Goal: Find specific page/section: Find specific page/section

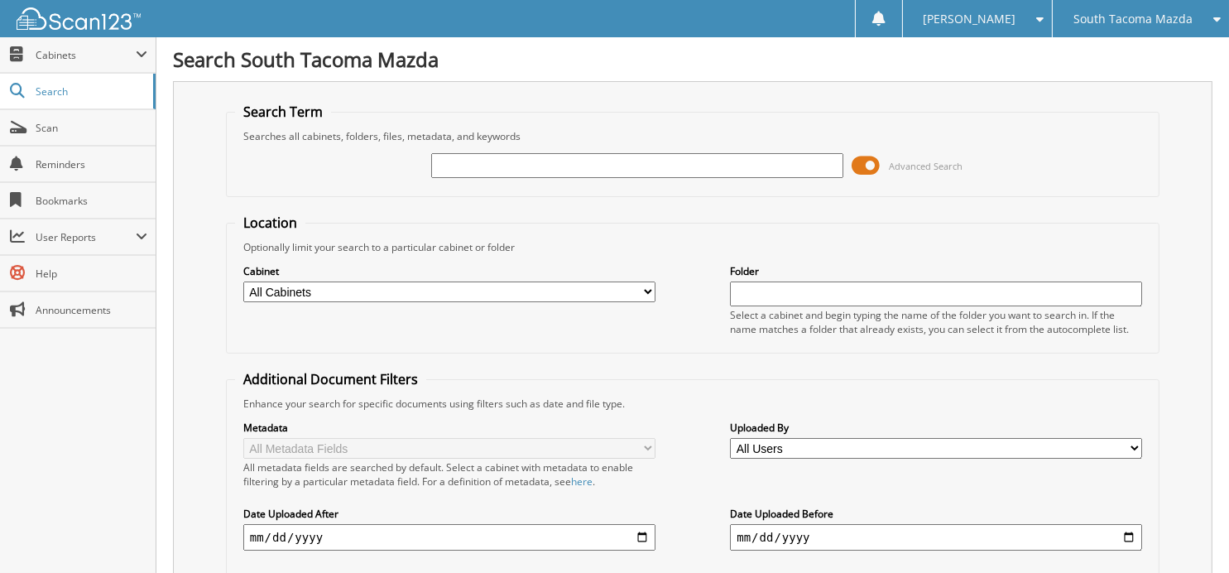
click at [499, 168] on input "text" at bounding box center [637, 165] width 412 height 25
type input "56729"
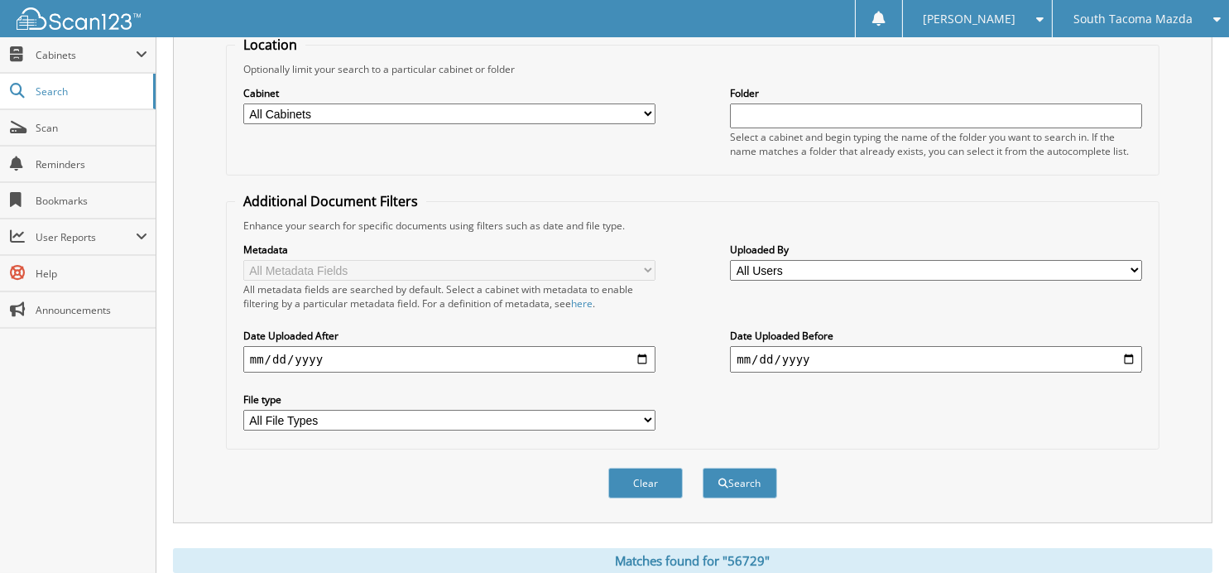
scroll to position [41, 0]
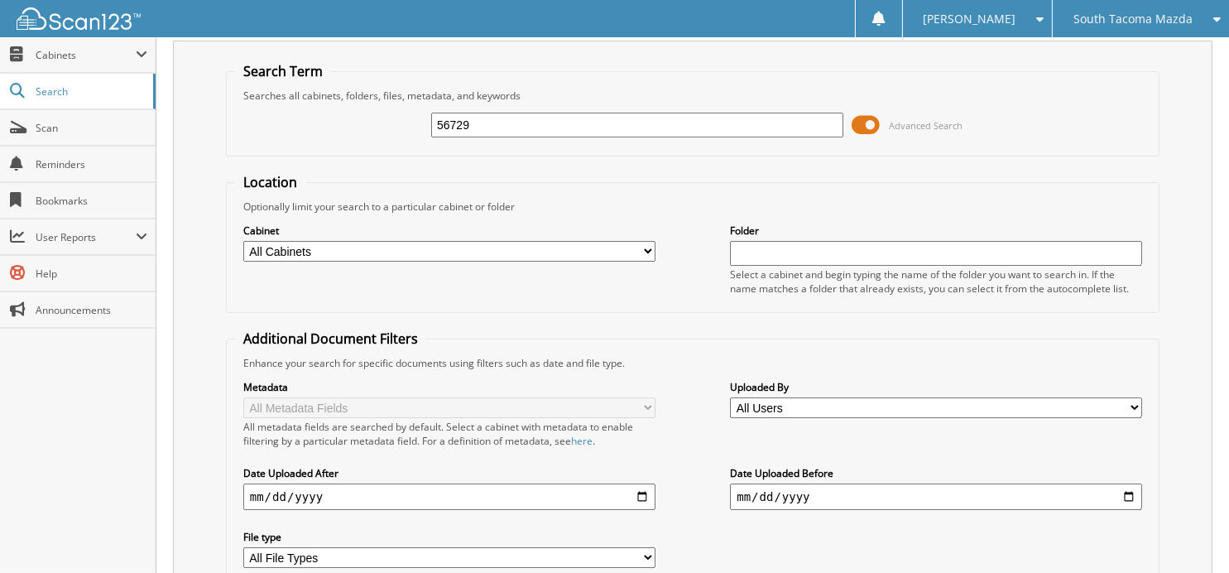
click at [1117, 20] on span "South Tacoma Mazda" at bounding box center [1132, 19] width 119 height 10
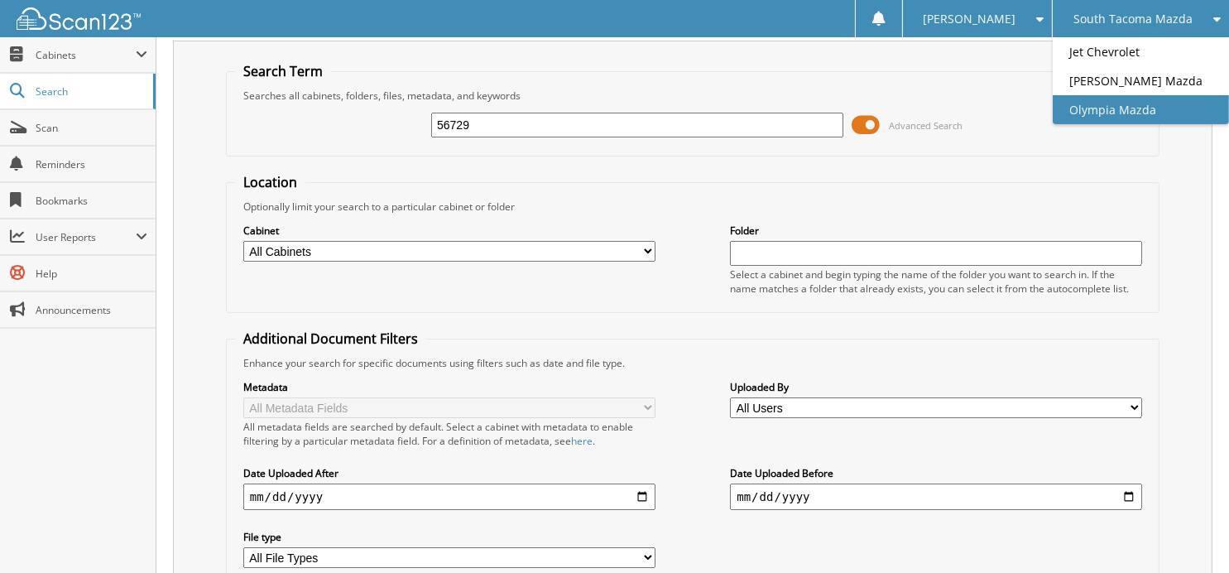
click at [1111, 100] on link "Olympia Mazda" at bounding box center [1141, 109] width 176 height 29
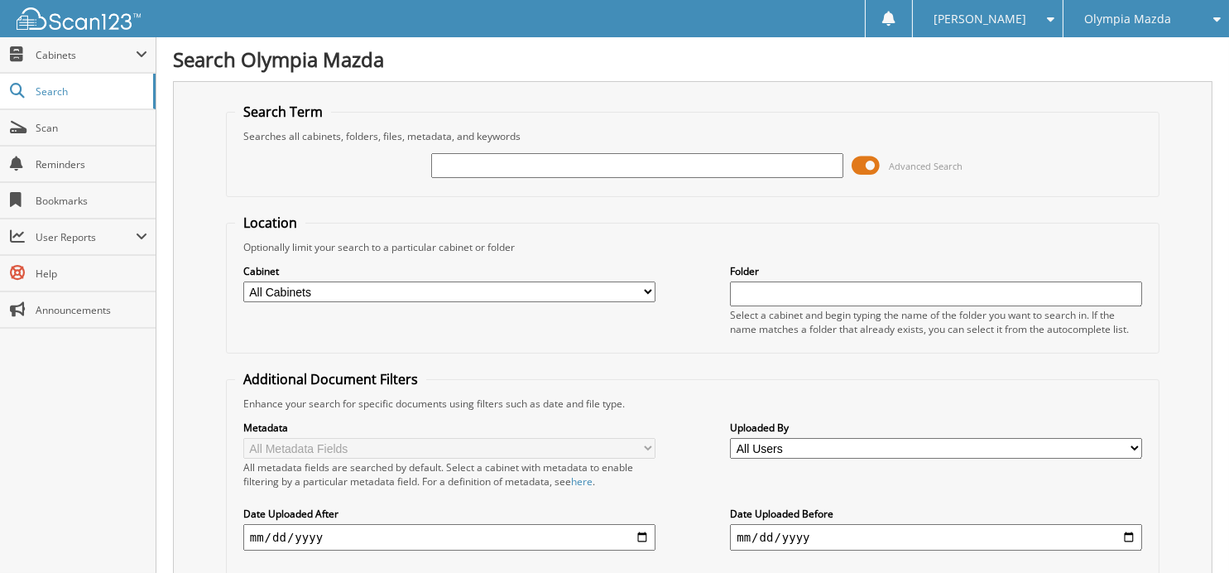
click at [499, 162] on input "text" at bounding box center [637, 165] width 412 height 25
type input "56729"
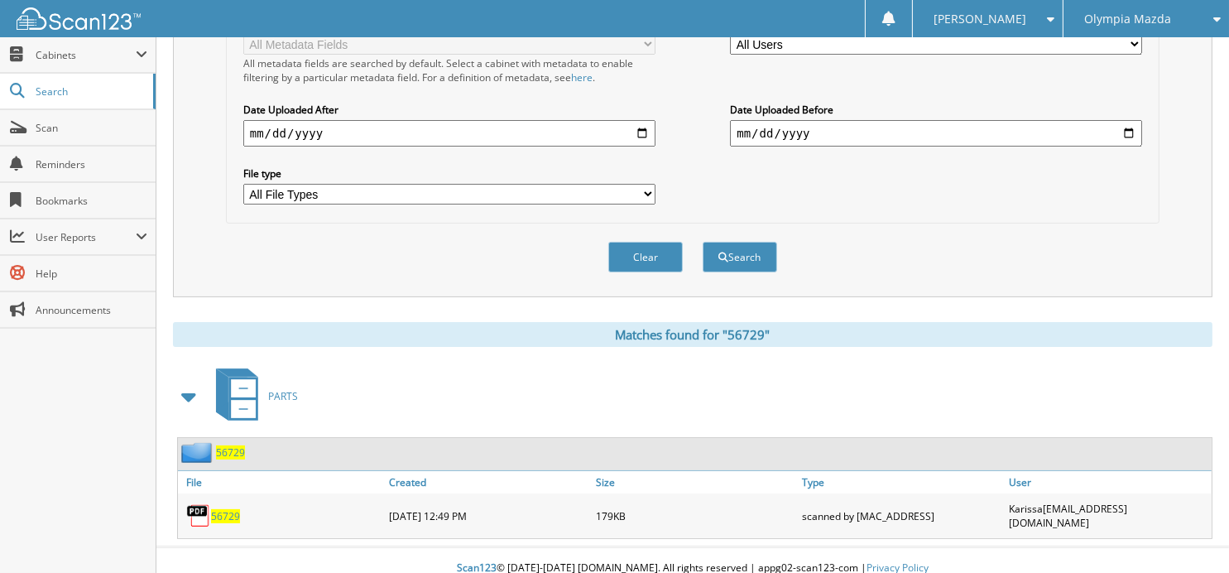
scroll to position [183, 0]
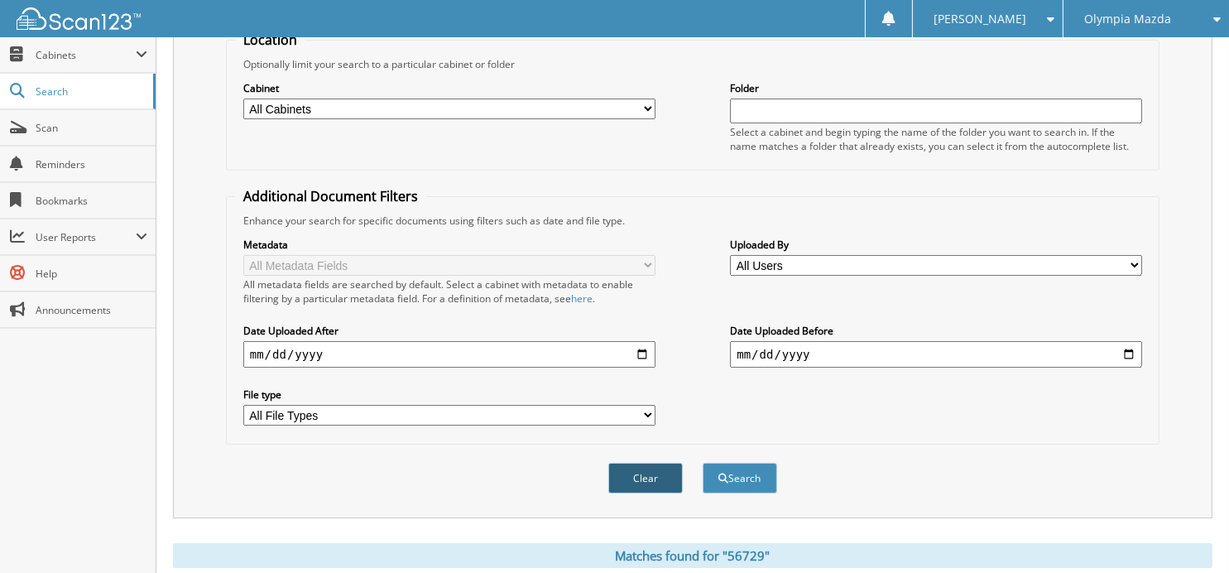
click at [658, 473] on button "Clear" at bounding box center [645, 478] width 74 height 31
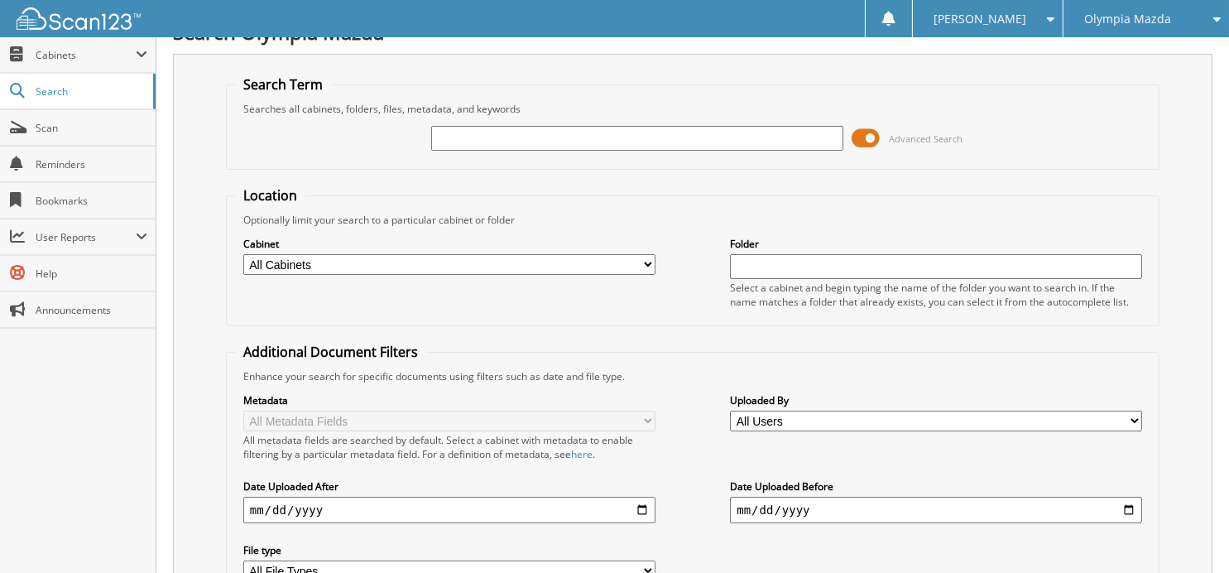
scroll to position [0, 0]
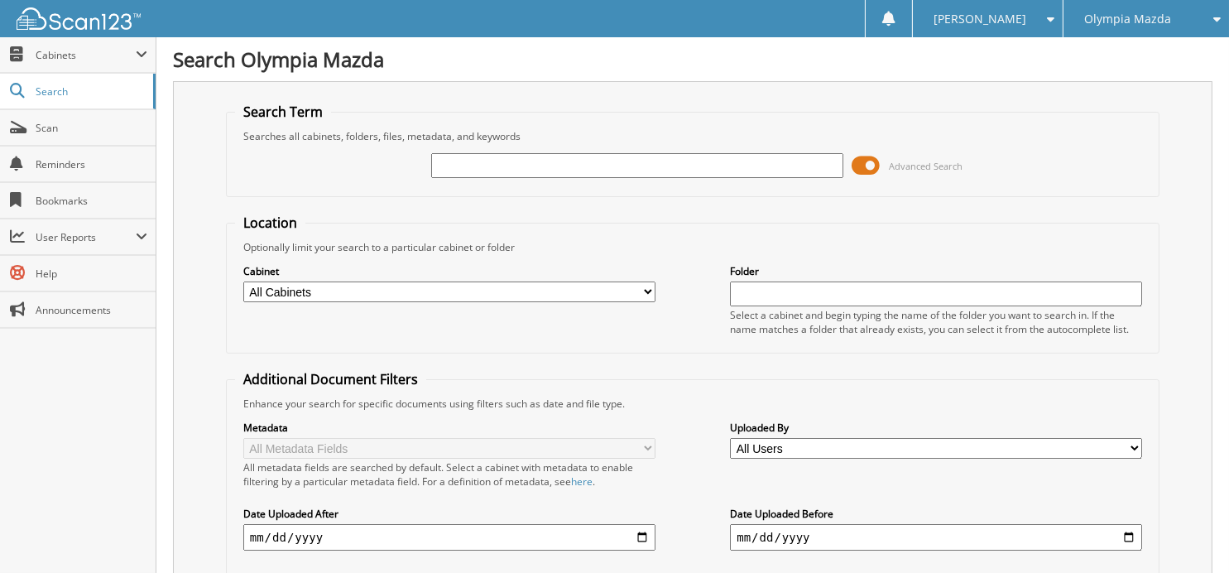
click at [550, 167] on input "text" at bounding box center [637, 165] width 412 height 25
type input "56926"
drag, startPoint x: 483, startPoint y: 169, endPoint x: 345, endPoint y: 132, distance: 142.1
click at [345, 132] on fieldset "Search Term Searches all cabinets, folders, files, metadata, and keywords 56926…" at bounding box center [693, 150] width 934 height 94
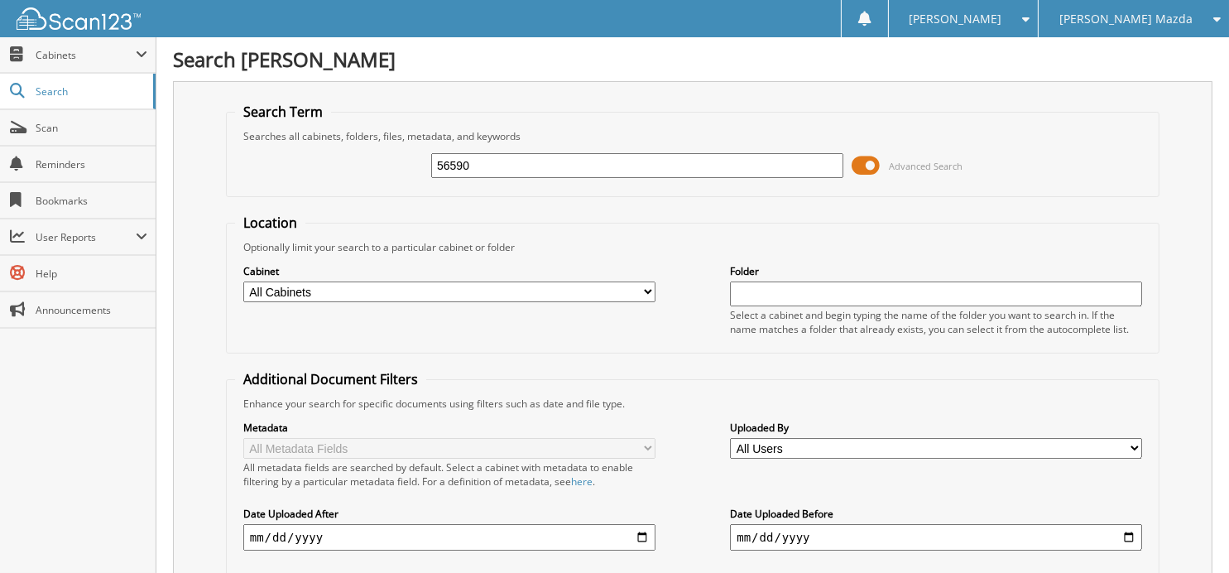
type input "56590"
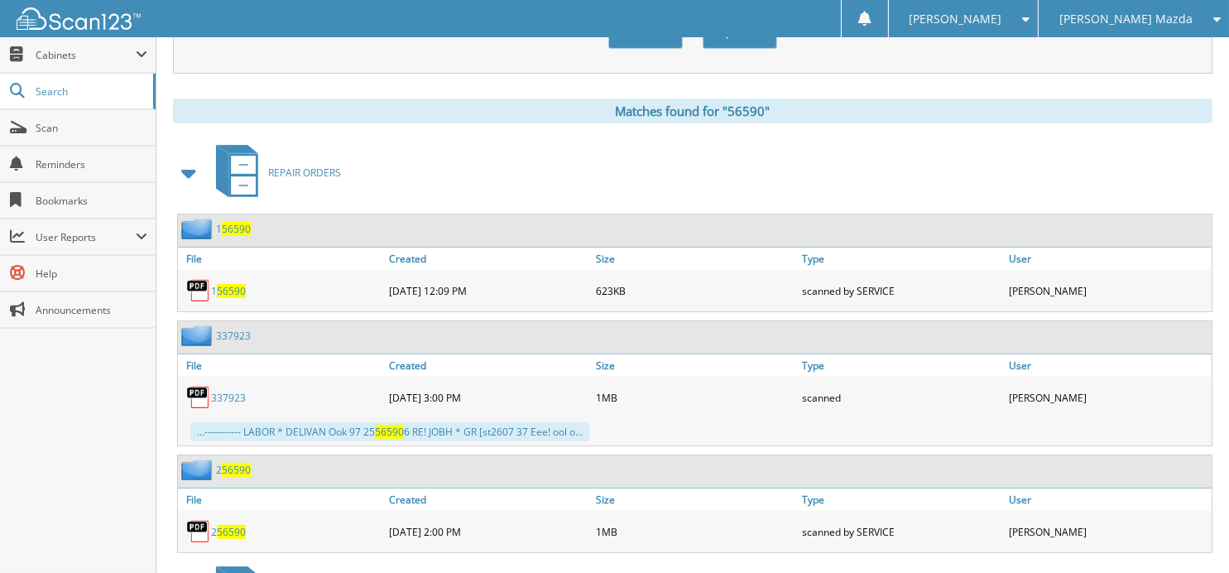
scroll to position [600, 0]
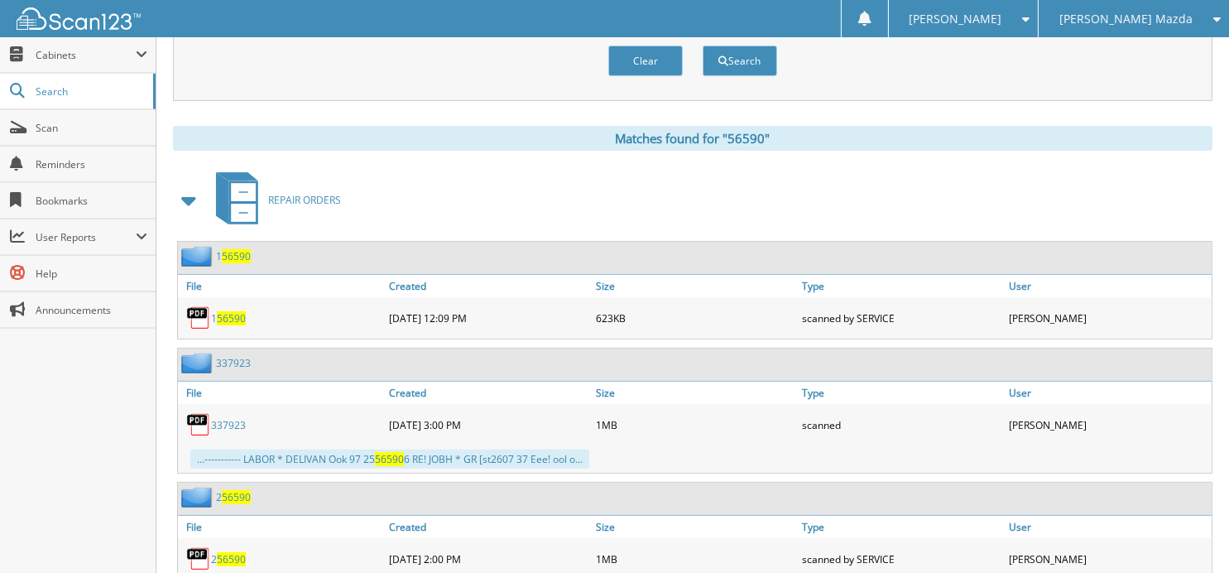
click at [1124, 16] on span "[PERSON_NAME] Mazda" at bounding box center [1125, 19] width 133 height 10
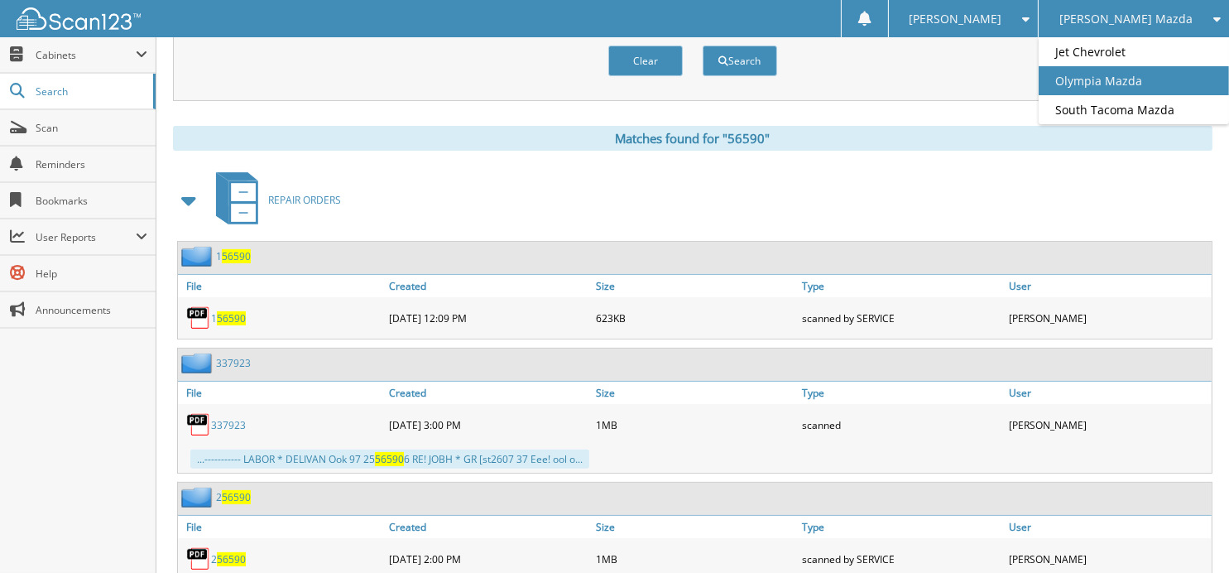
click at [1117, 86] on link "Olympia Mazda" at bounding box center [1134, 80] width 190 height 29
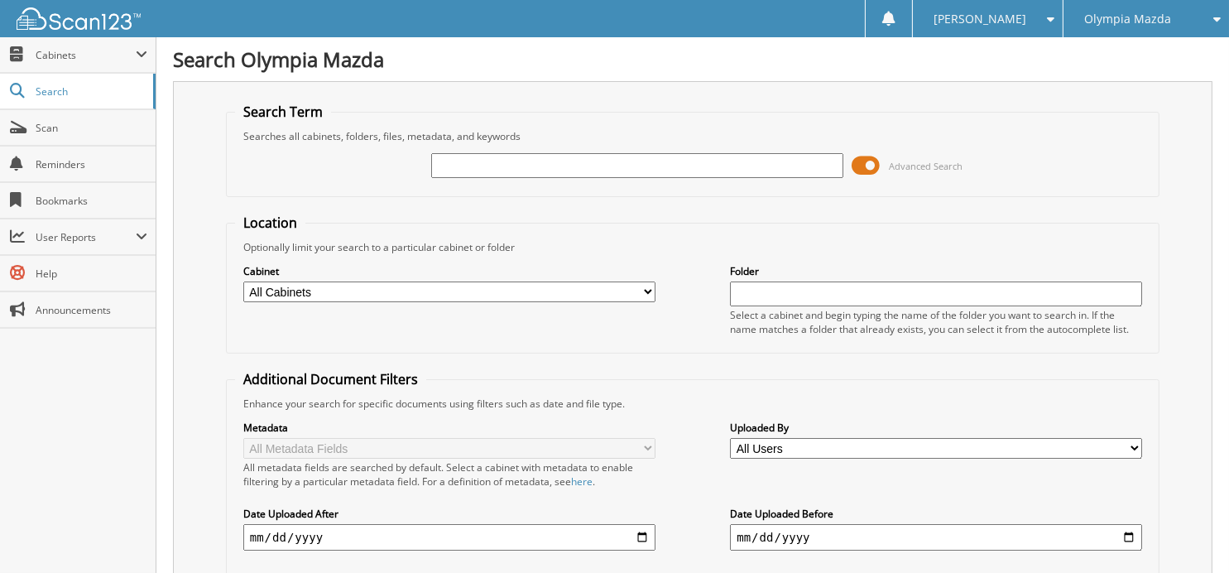
click at [550, 166] on input "text" at bounding box center [637, 165] width 412 height 25
type input "56590"
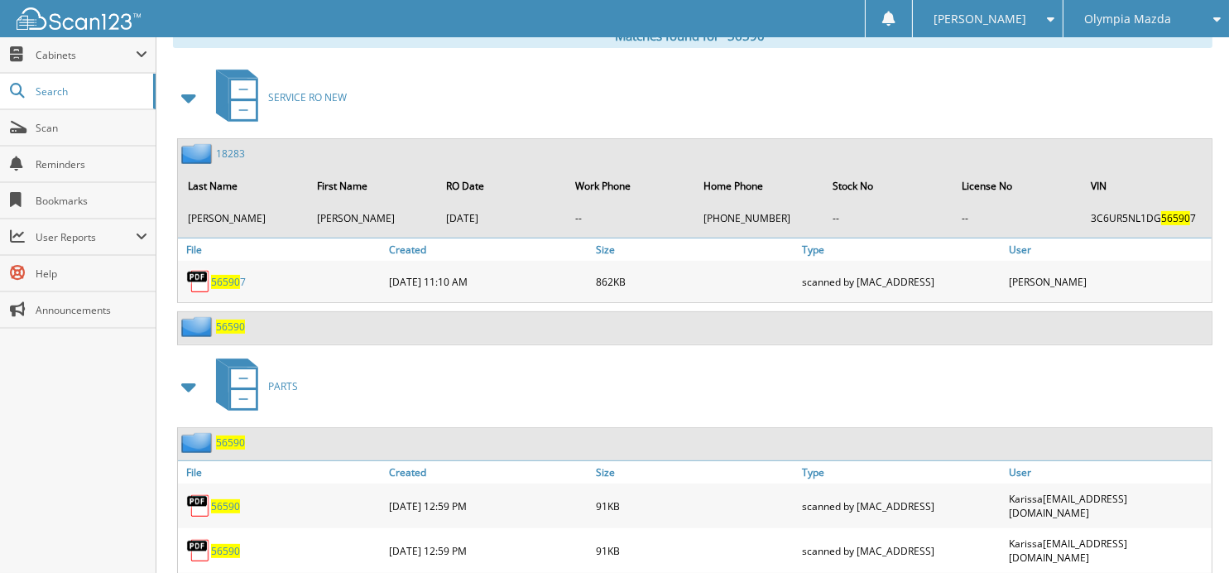
scroll to position [730, 0]
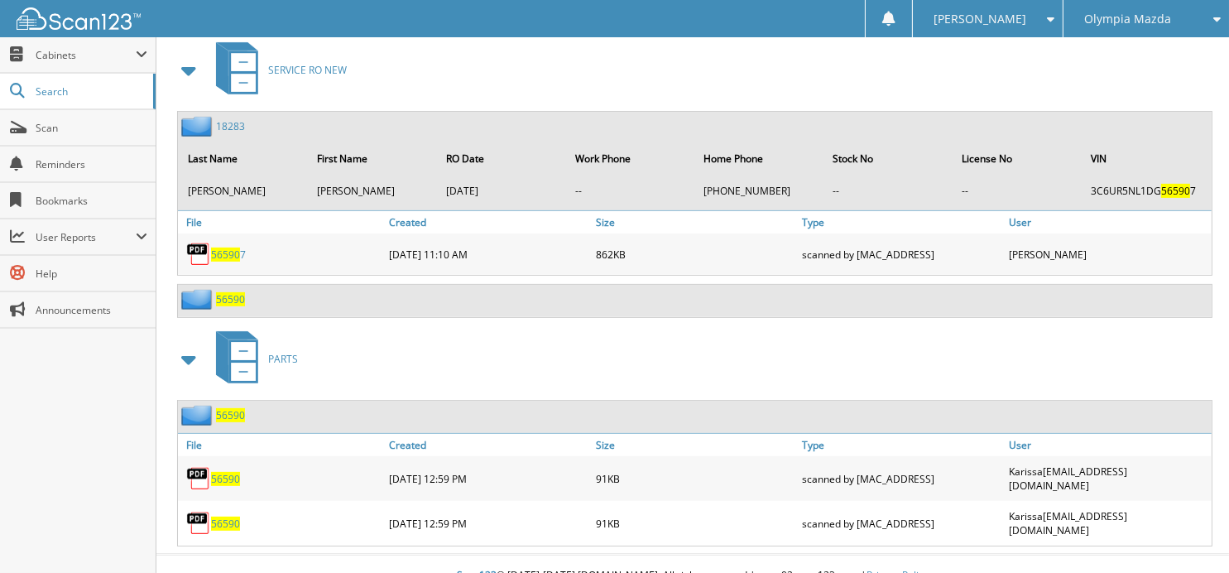
click at [225, 292] on span "56590" at bounding box center [230, 299] width 29 height 14
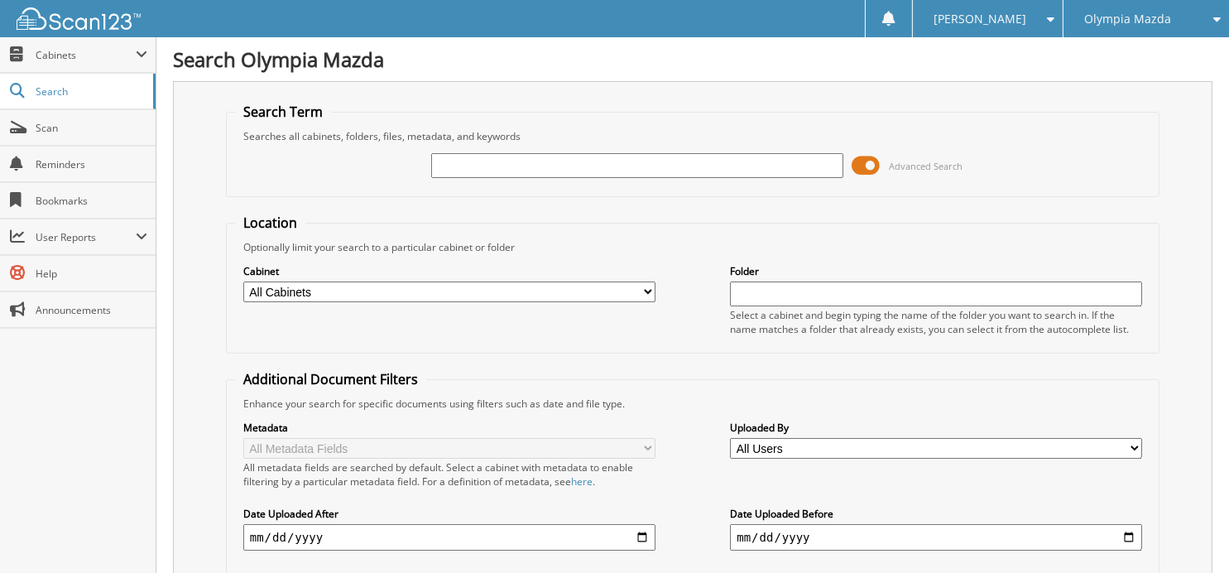
click at [489, 156] on input "text" at bounding box center [637, 165] width 412 height 25
type input "56590"
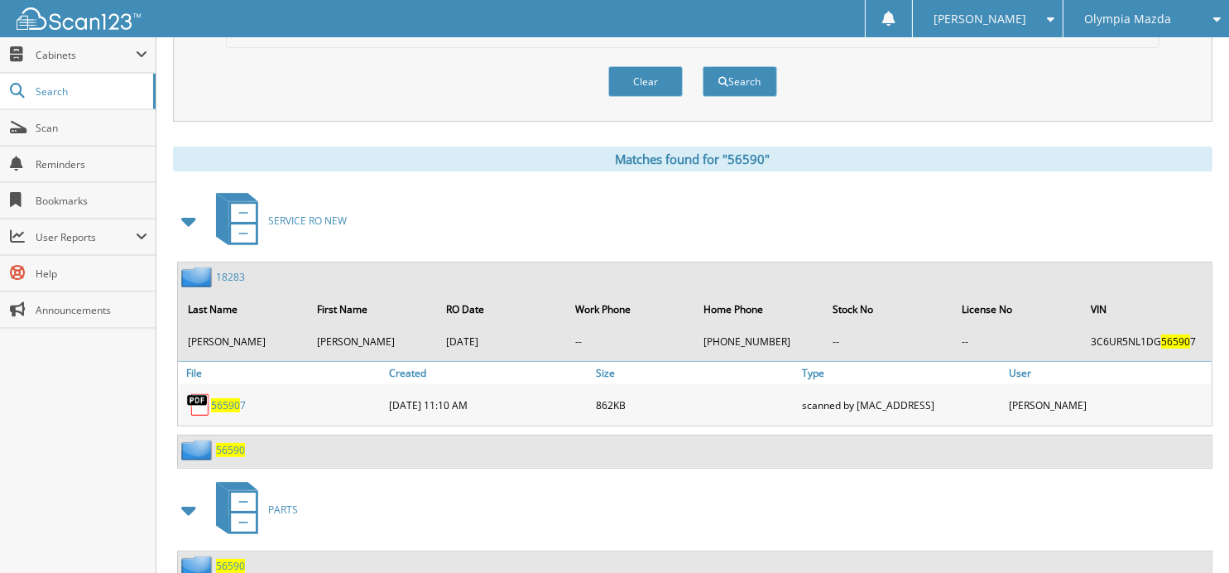
scroll to position [730, 0]
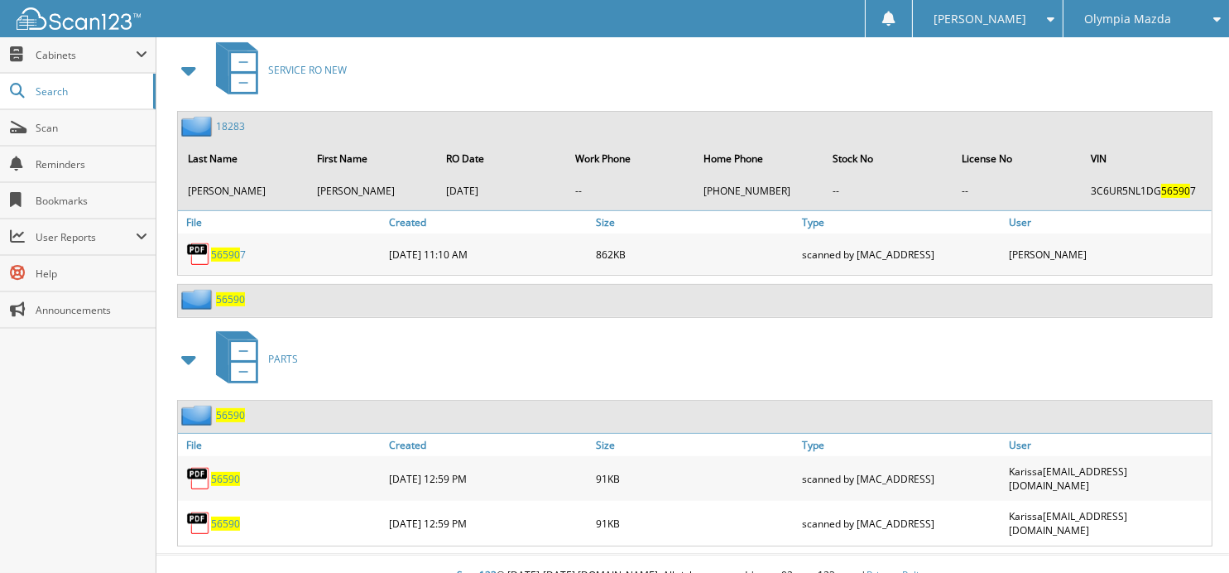
click at [219, 292] on span "56590" at bounding box center [230, 299] width 29 height 14
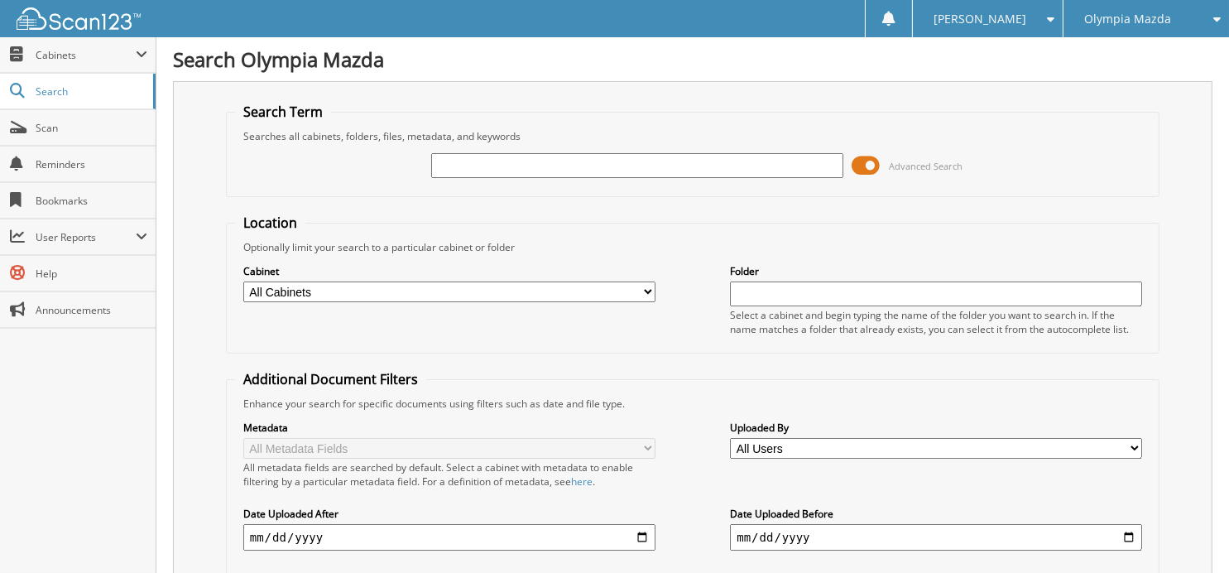
click at [459, 169] on input "text" at bounding box center [637, 165] width 412 height 25
type input "56555"
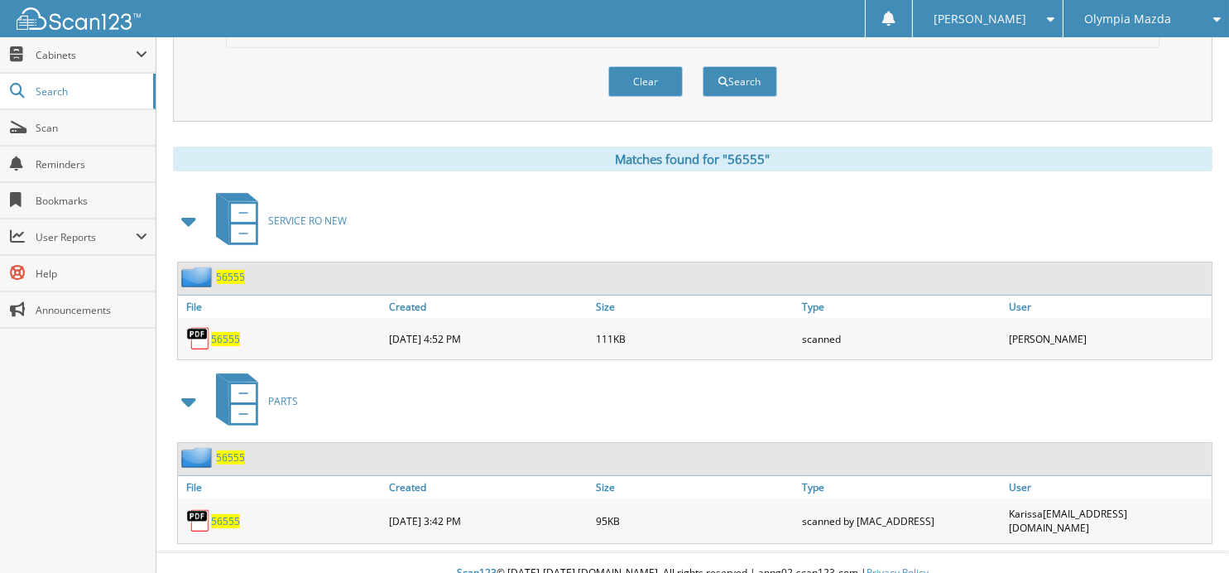
scroll to position [583, 0]
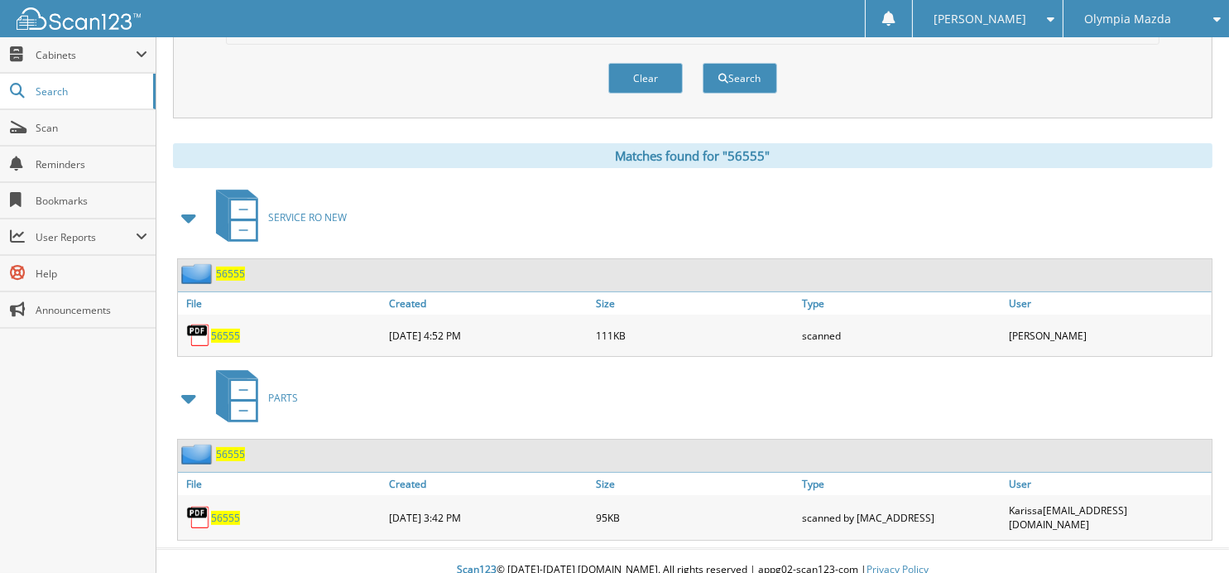
click at [221, 329] on span "56555" at bounding box center [225, 336] width 29 height 14
click at [224, 267] on span "56555" at bounding box center [230, 274] width 29 height 14
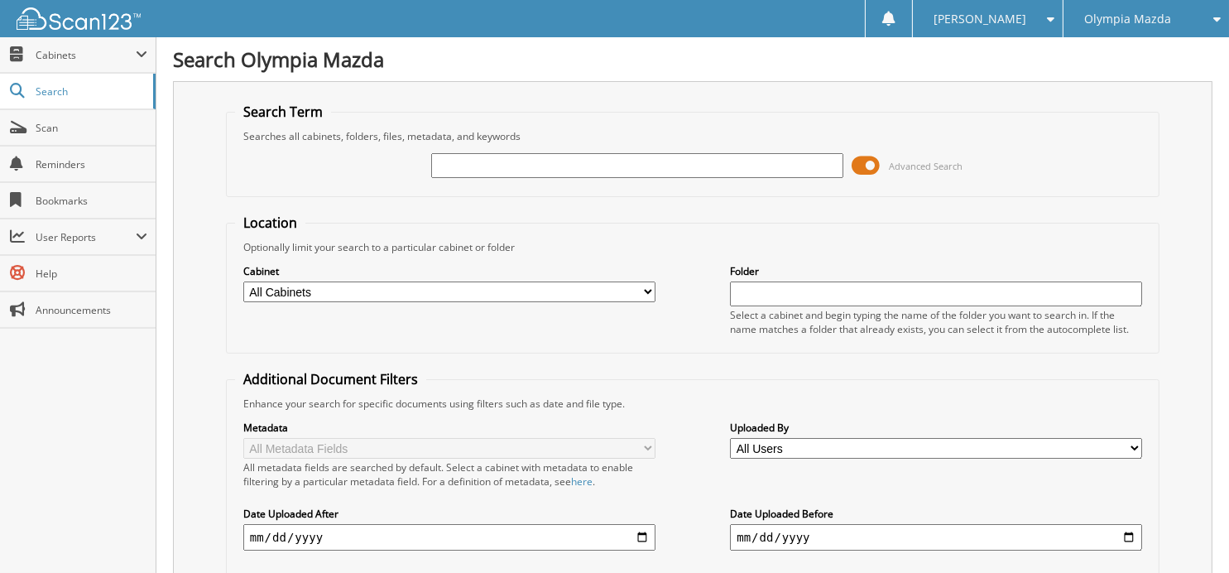
click at [565, 169] on input "text" at bounding box center [637, 165] width 412 height 25
type input "56078"
drag, startPoint x: 548, startPoint y: 160, endPoint x: 416, endPoint y: 145, distance: 132.4
click at [416, 145] on div "56078 Advanced Search" at bounding box center [692, 165] width 915 height 45
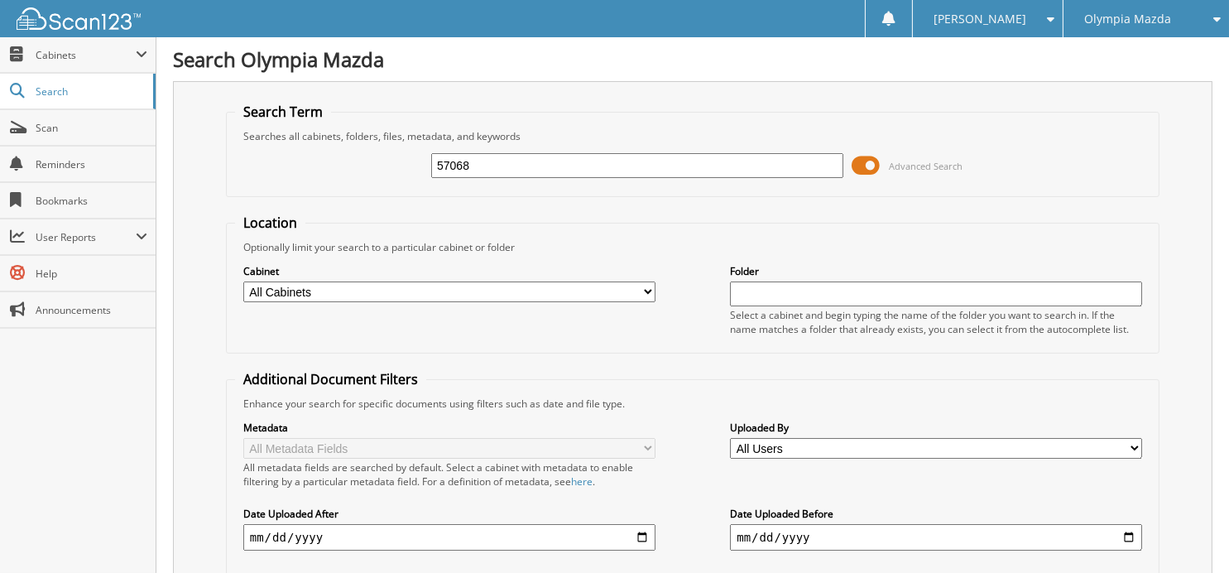
type input "57068"
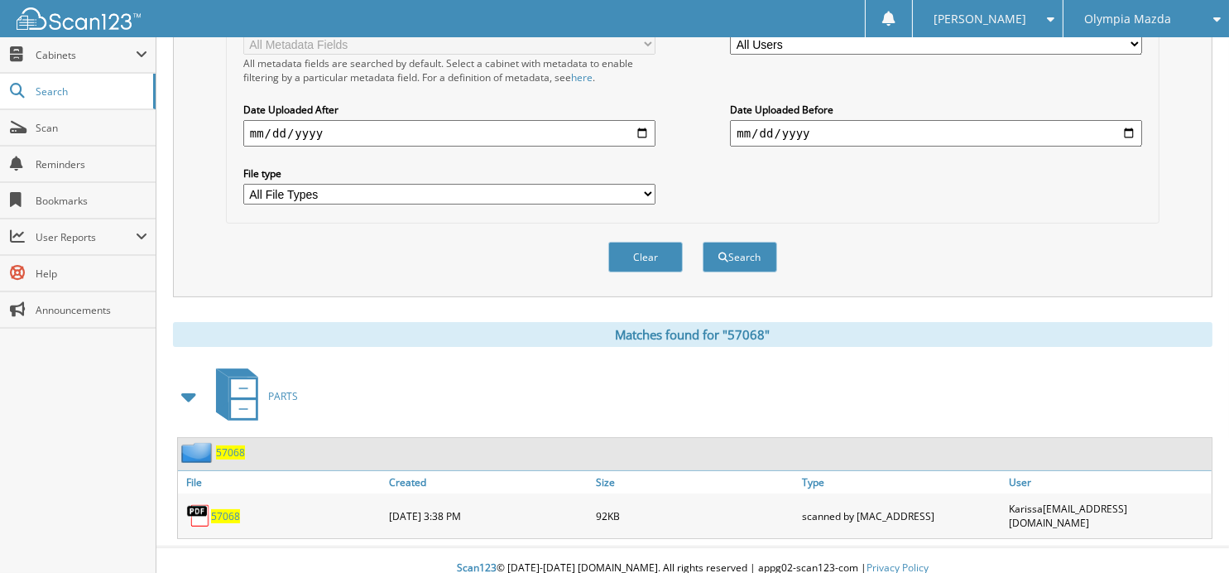
scroll to position [266, 0]
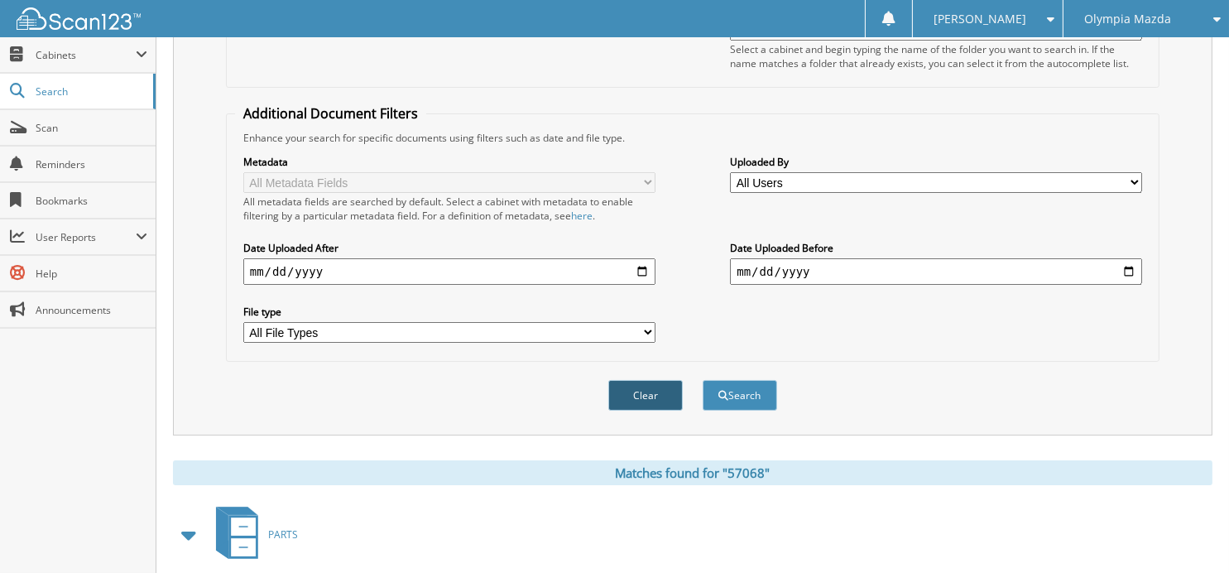
click at [654, 387] on button "Clear" at bounding box center [645, 395] width 74 height 31
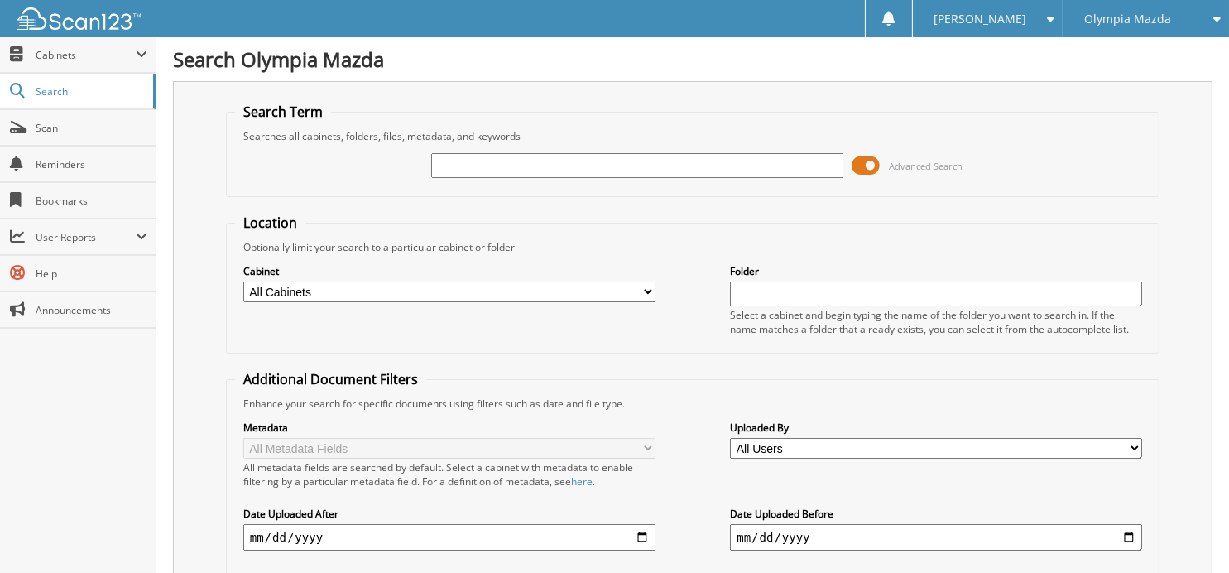
scroll to position [0, 0]
click at [521, 163] on input "text" at bounding box center [637, 165] width 412 height 25
type input "54080"
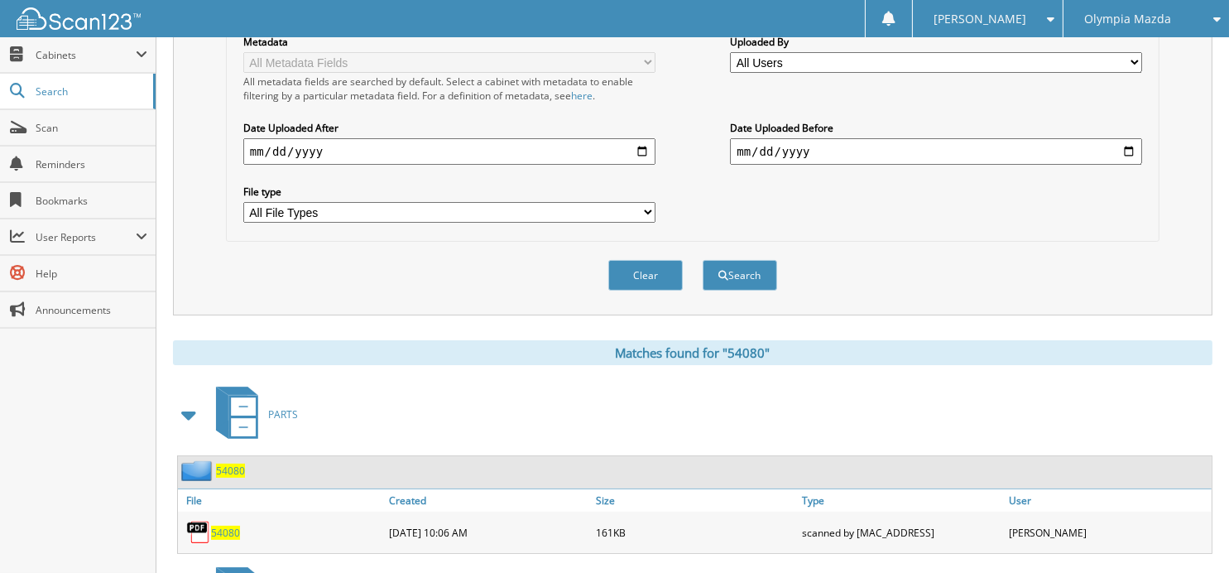
scroll to position [520, 0]
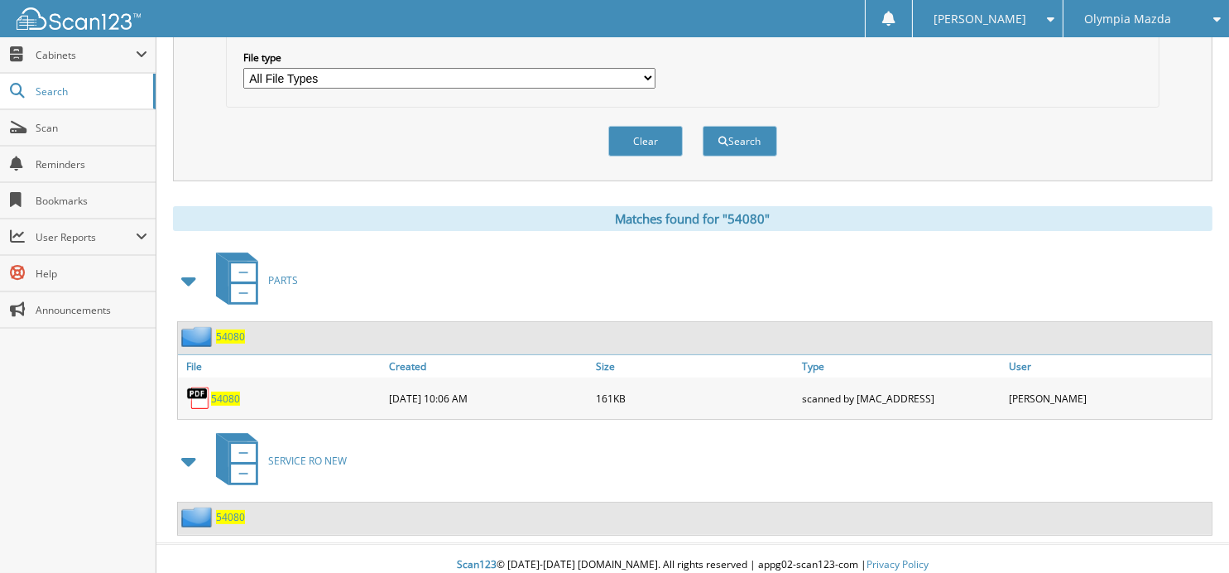
click at [242, 510] on span "54080" at bounding box center [230, 517] width 29 height 14
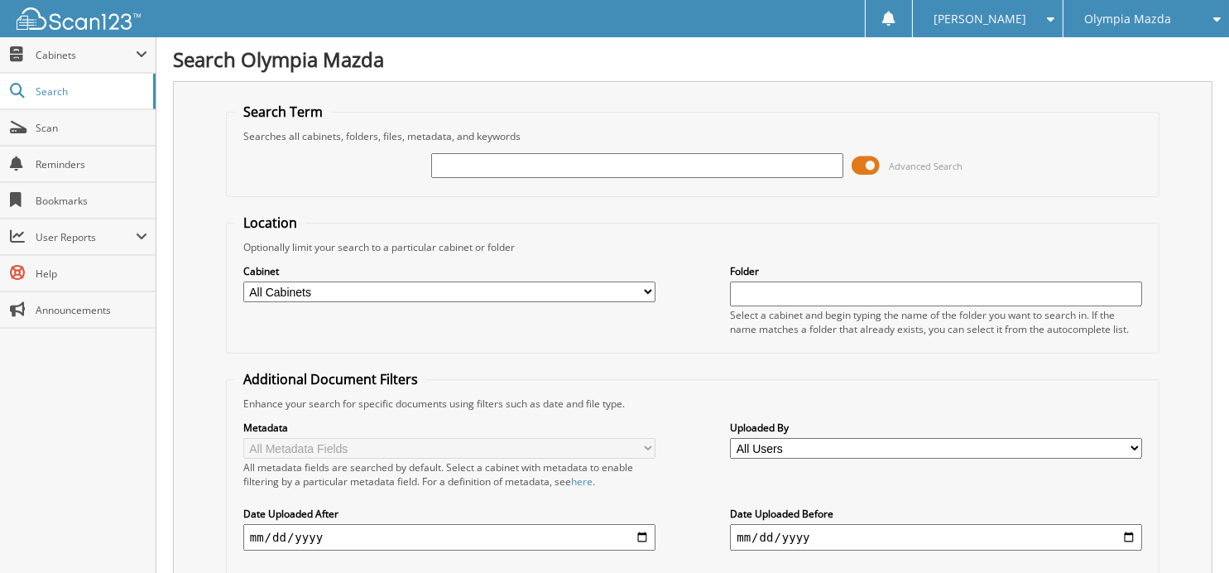
click at [680, 162] on input "text" at bounding box center [637, 165] width 412 height 25
type input "56590"
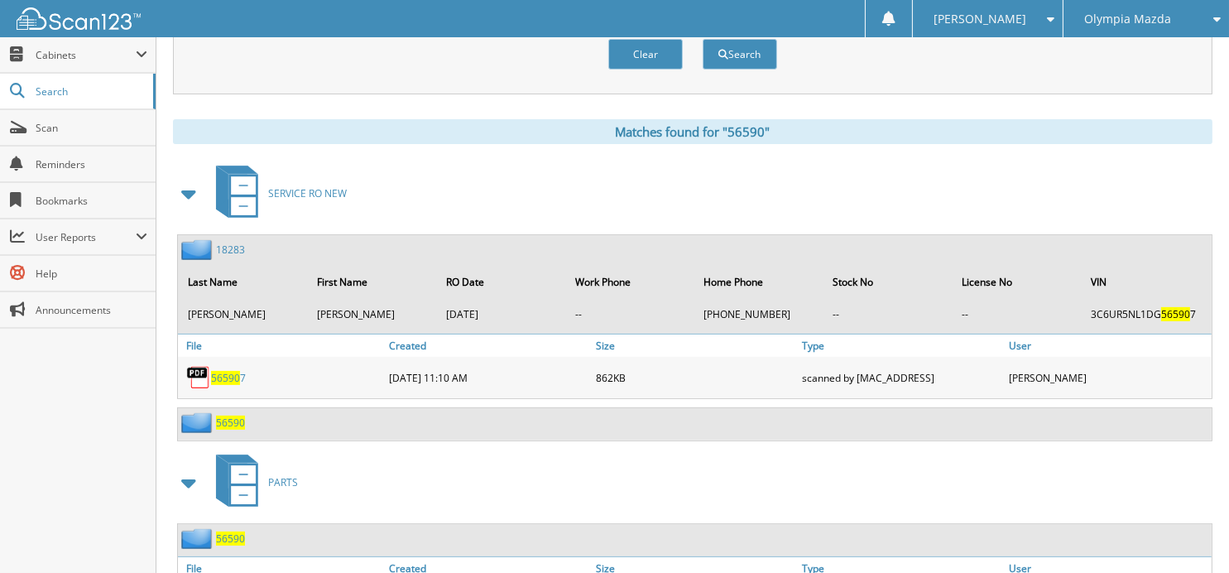
scroll to position [730, 0]
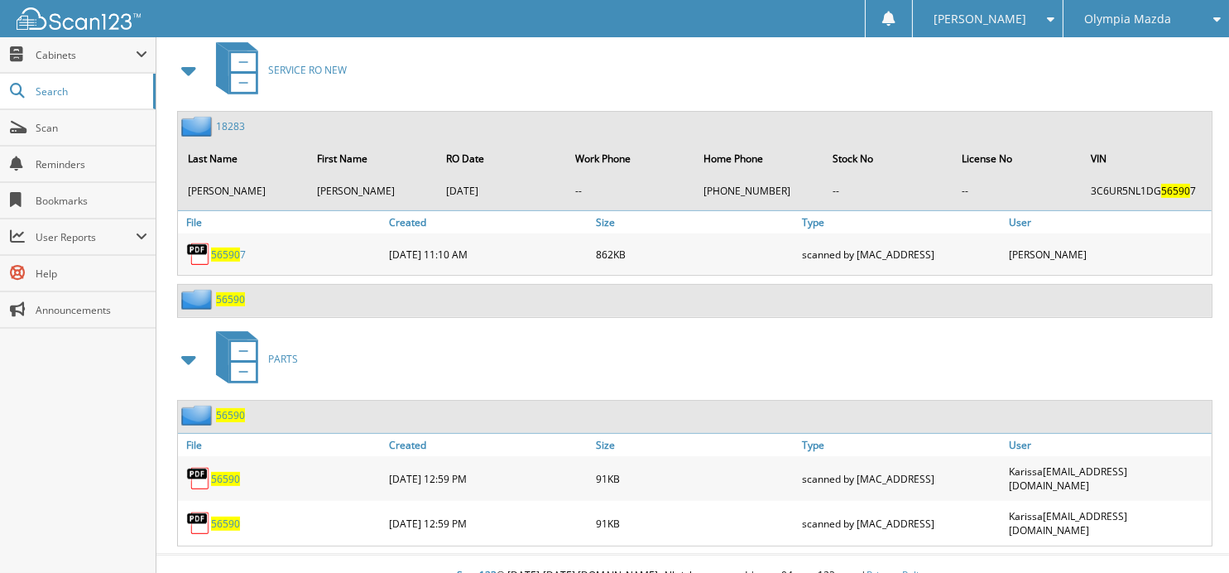
click at [222, 292] on span "56590" at bounding box center [230, 299] width 29 height 14
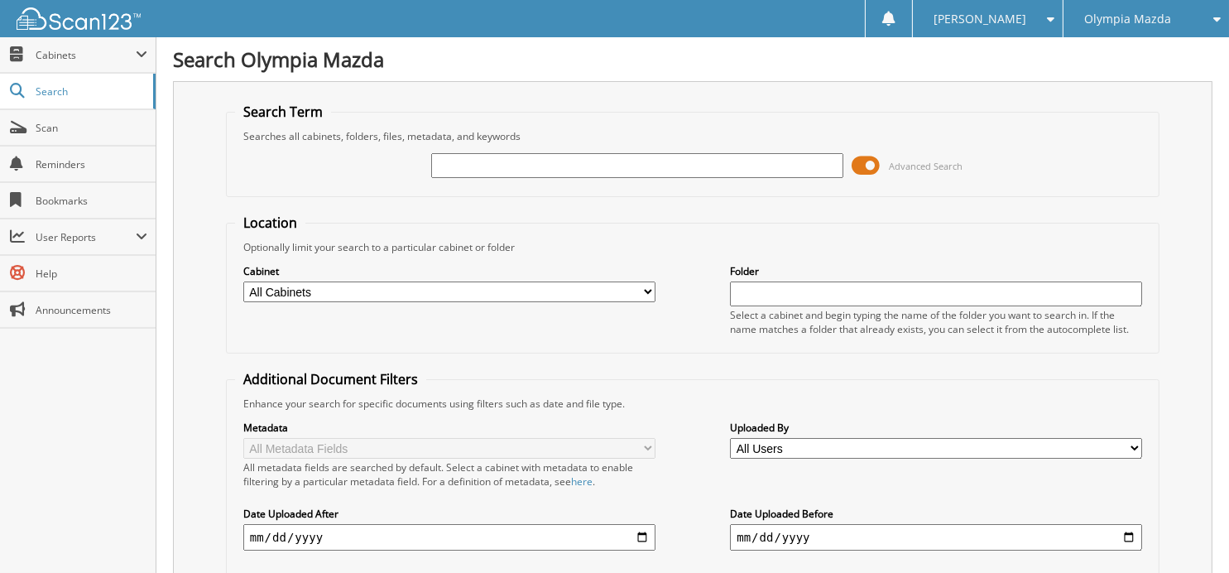
click at [604, 165] on input "text" at bounding box center [637, 165] width 412 height 25
type input "54079"
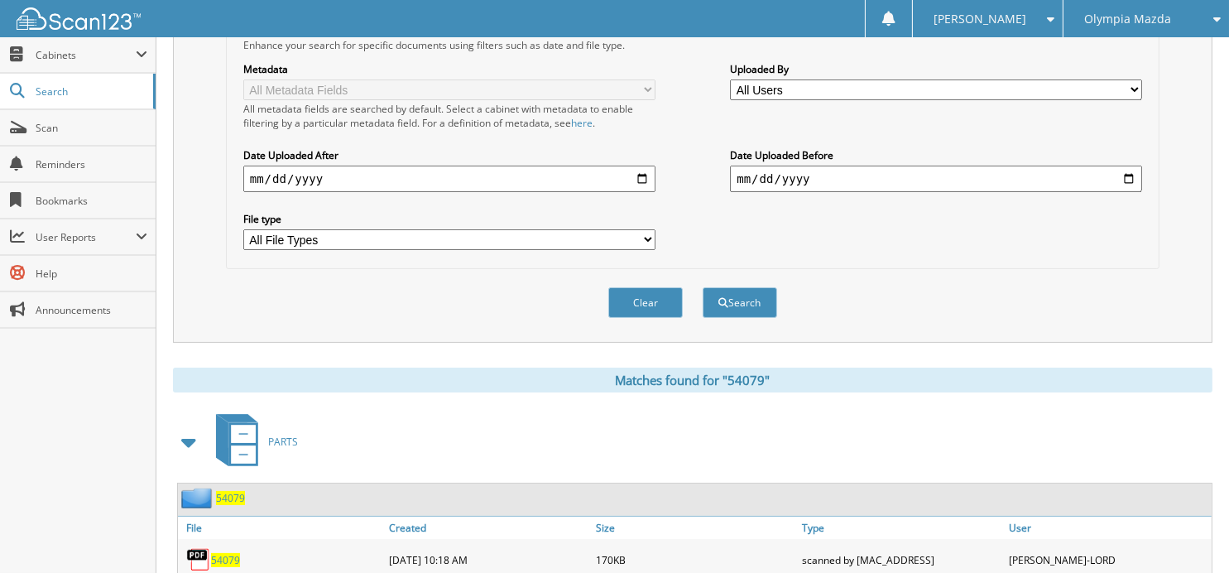
scroll to position [520, 0]
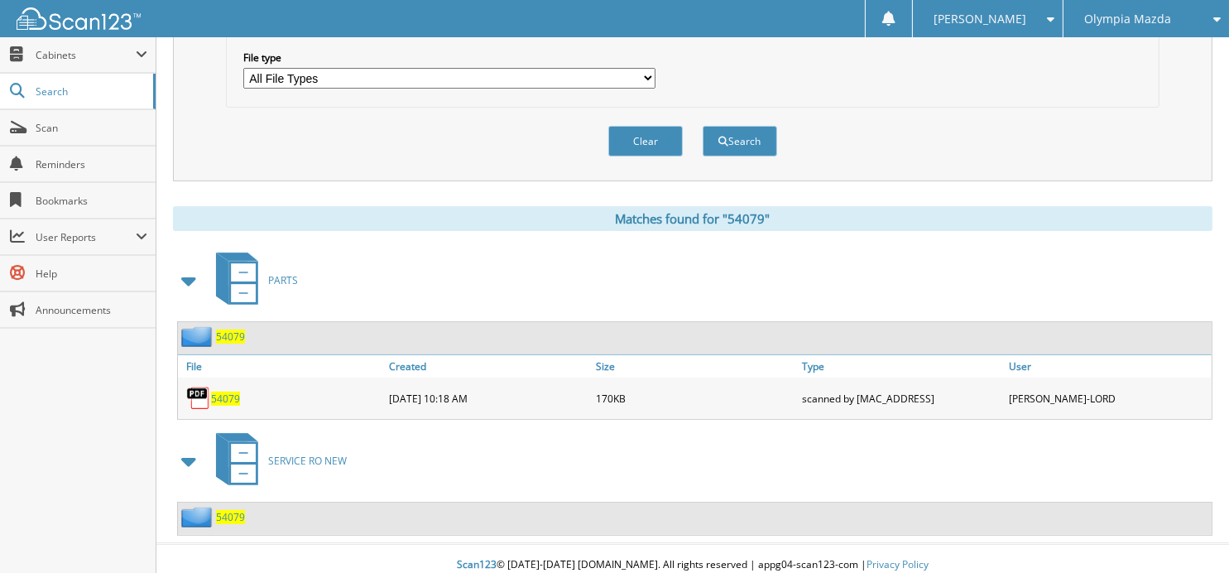
click at [234, 510] on span "54079" at bounding box center [230, 517] width 29 height 14
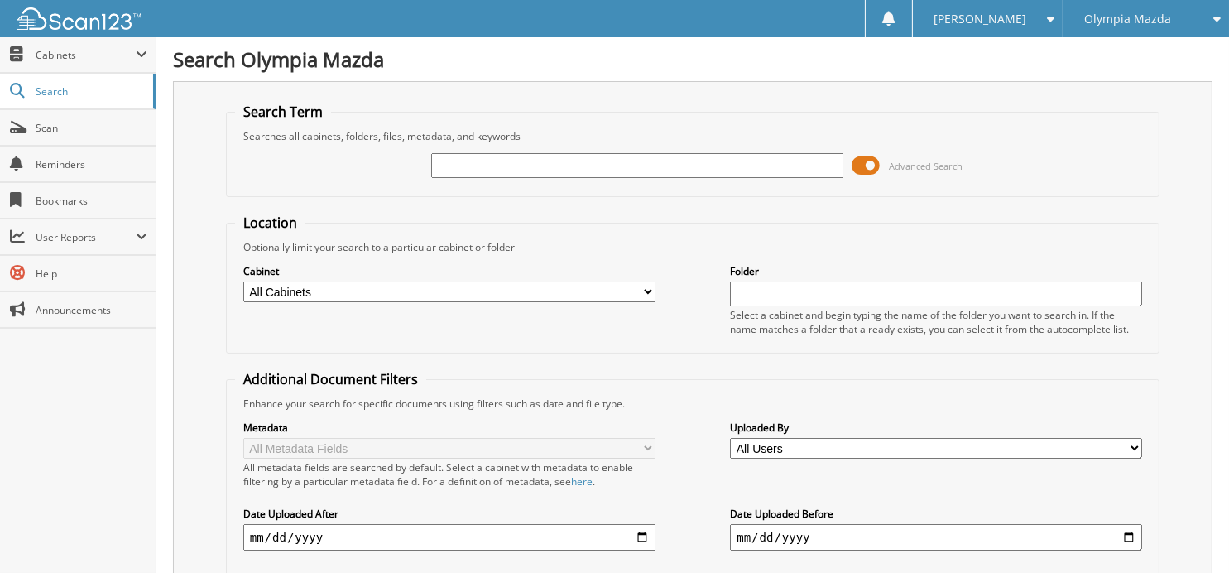
click at [555, 153] on input "text" at bounding box center [637, 165] width 412 height 25
type input "54078"
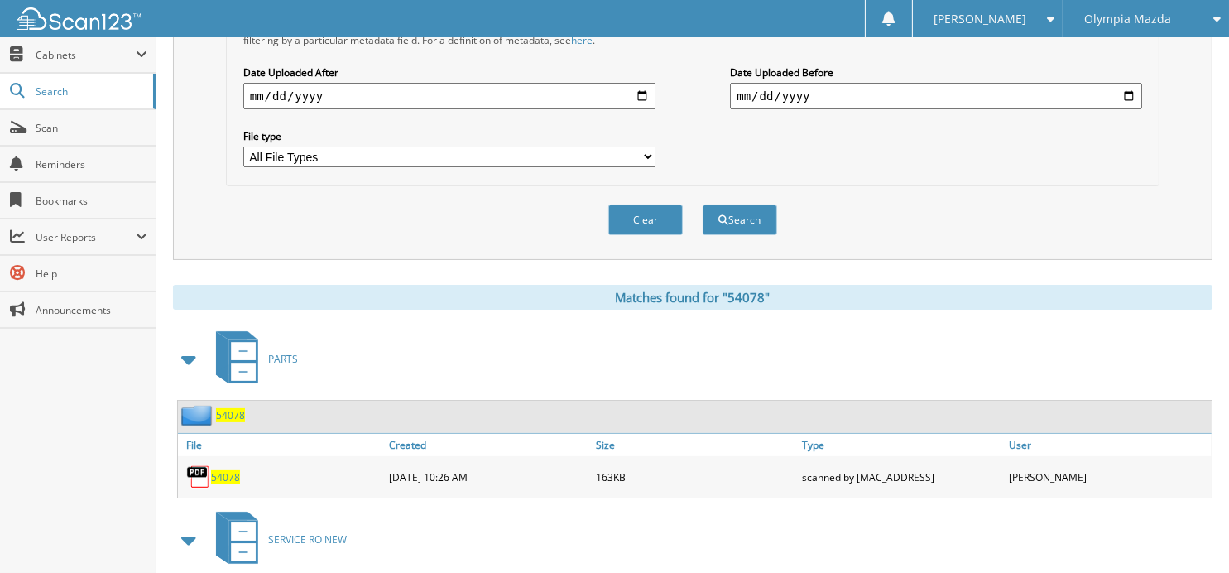
scroll to position [520, 0]
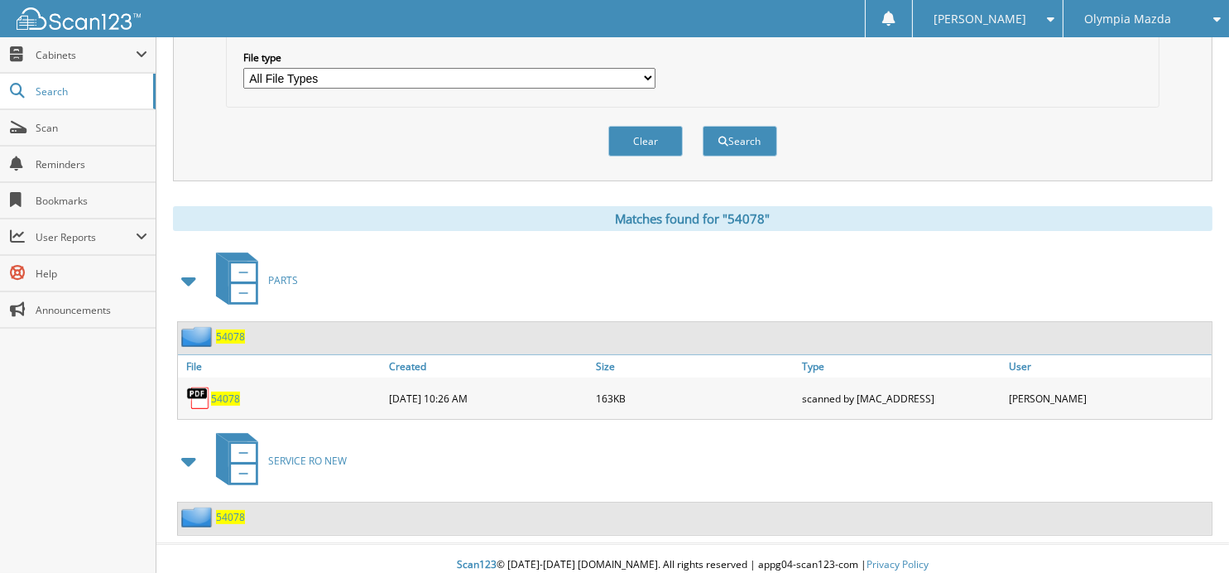
click at [232, 510] on span "54078" at bounding box center [230, 517] width 29 height 14
